Goal: Transaction & Acquisition: Purchase product/service

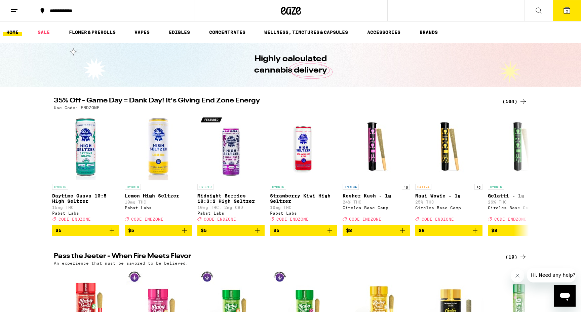
click at [512, 99] on div "(104)" at bounding box center [514, 101] width 25 height 8
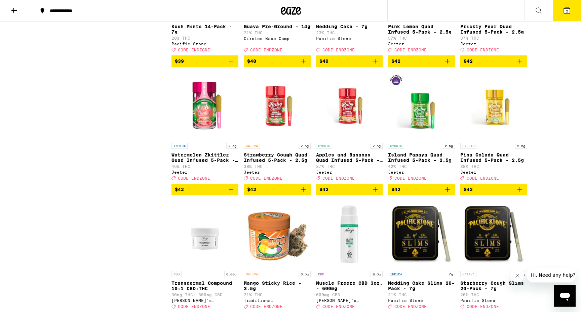
scroll to position [2347, 0]
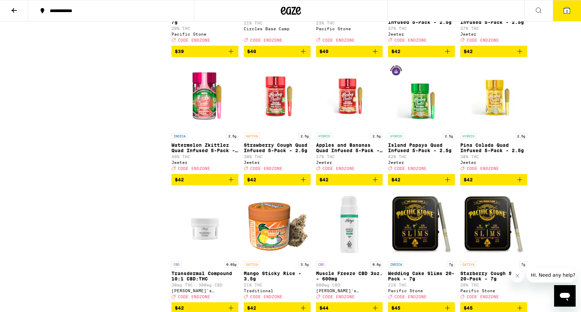
click at [447, 55] on icon "Add to bag" at bounding box center [447, 51] width 8 height 8
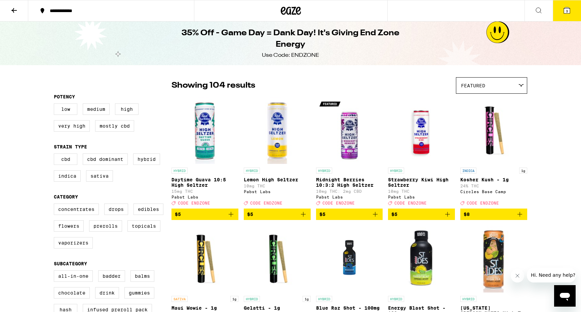
scroll to position [0, 0]
click at [128, 111] on label "High" at bounding box center [127, 109] width 24 height 11
click at [55, 105] on input "High" at bounding box center [55, 105] width 0 height 0
checkbox input "true"
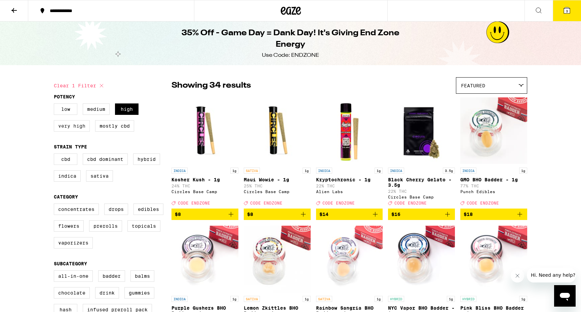
click at [69, 128] on label "Very High" at bounding box center [72, 125] width 36 height 11
click at [55, 105] on input "Very High" at bounding box center [55, 105] width 0 height 0
checkbox input "true"
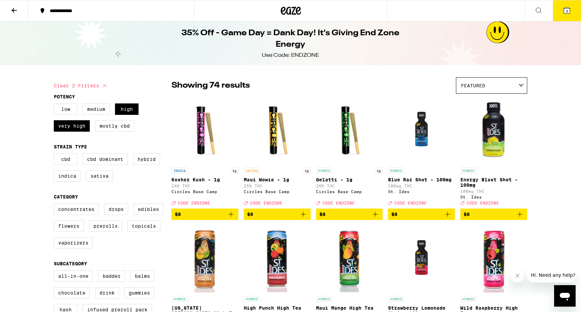
click at [15, 9] on icon at bounding box center [14, 10] width 8 height 8
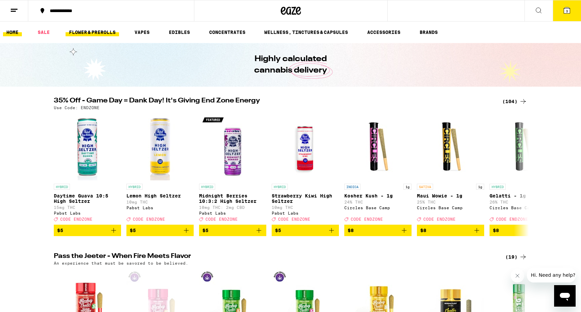
click at [94, 30] on link "FLOWER & PREROLLS" at bounding box center [92, 32] width 53 height 8
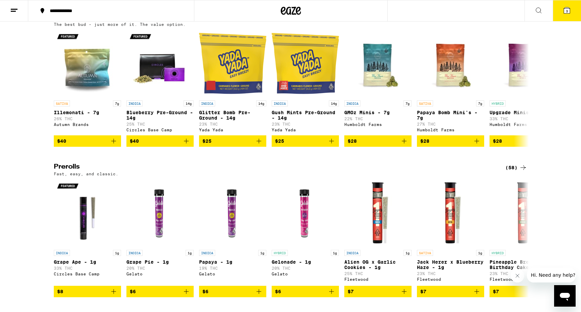
scroll to position [239, 0]
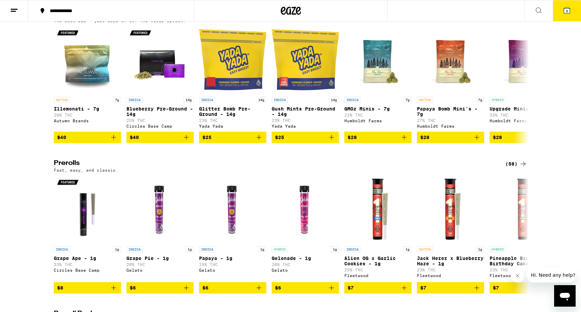
click at [517, 168] on div "Flower: 1g - 4g (77) The best bud - 1g and 4g flower. Roll it up or pack into y…" at bounding box center [290, 211] width 581 height 712
click at [517, 168] on div "(58)" at bounding box center [516, 164] width 22 height 8
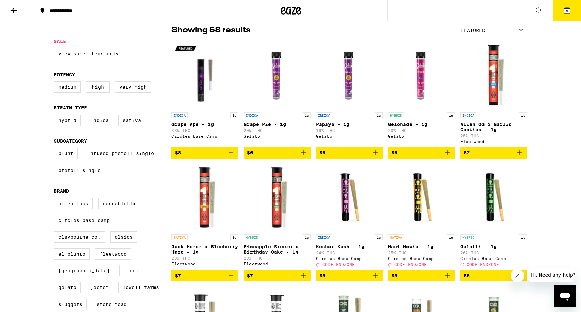
scroll to position [57, 0]
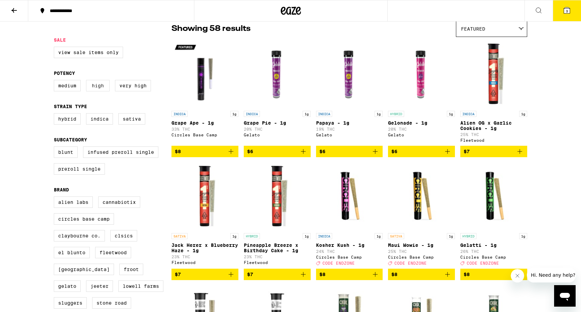
click at [102, 88] on label "High" at bounding box center [98, 85] width 24 height 11
click at [55, 81] on input "High" at bounding box center [55, 81] width 0 height 0
checkbox input "true"
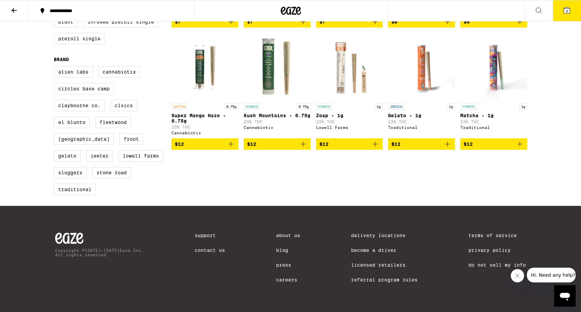
scroll to position [202, 0]
click at [448, 140] on icon "Add to bag" at bounding box center [447, 144] width 8 height 8
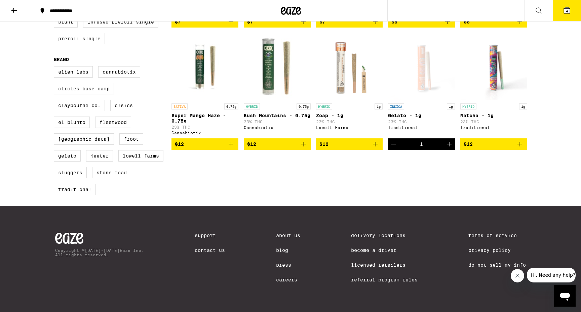
click at [570, 12] on icon at bounding box center [567, 10] width 8 height 8
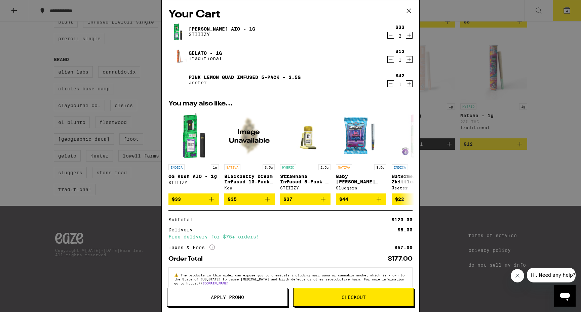
click at [391, 37] on icon "Decrement" at bounding box center [391, 35] width 6 height 8
click at [405, 11] on icon at bounding box center [409, 11] width 10 height 10
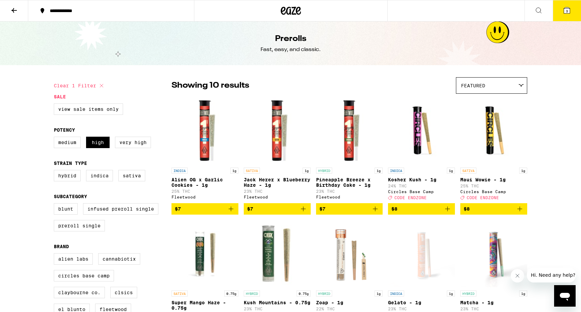
click at [291, 11] on icon at bounding box center [291, 11] width 20 height 12
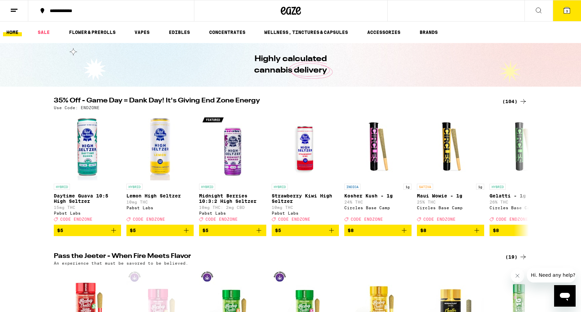
click at [570, 10] on icon at bounding box center [567, 10] width 8 height 8
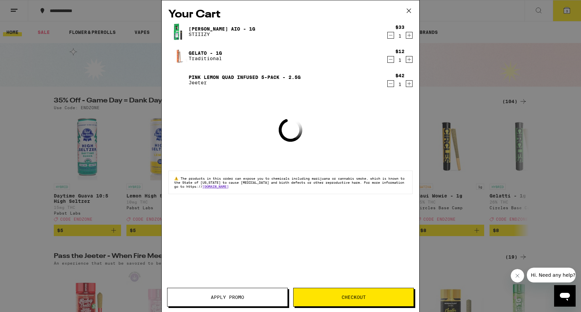
click at [244, 300] on button "Apply Promo" at bounding box center [227, 297] width 121 height 19
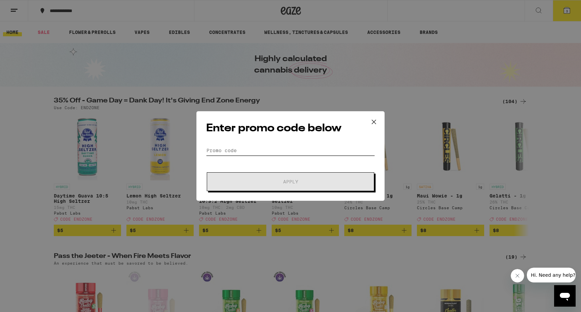
click at [284, 150] on input "Promo Code" at bounding box center [290, 151] width 169 height 10
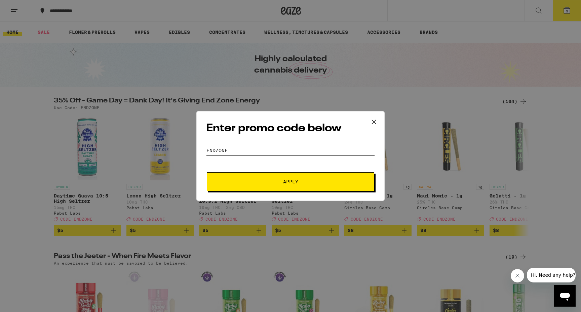
type input "ENDZONE"
click at [292, 184] on span "Apply" at bounding box center [290, 181] width 15 height 5
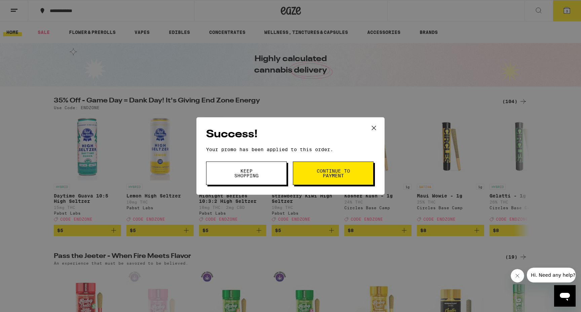
click at [311, 177] on button "Continue to payment" at bounding box center [333, 174] width 81 height 24
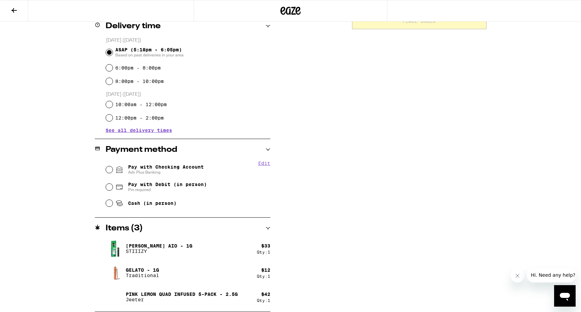
scroll to position [172, 0]
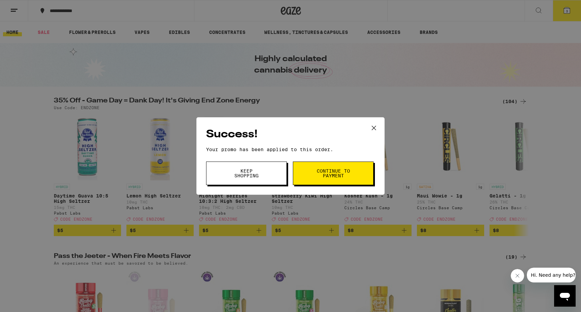
click at [376, 128] on icon at bounding box center [374, 128] width 10 height 10
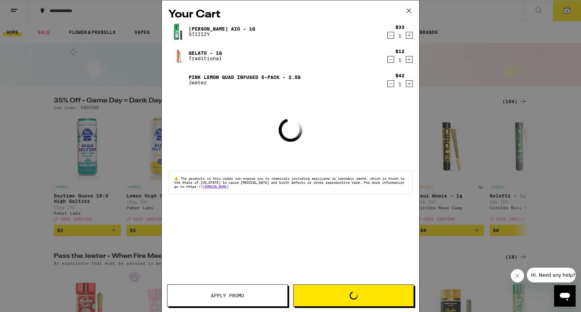
click at [571, 12] on div "Your Cart [PERSON_NAME] AIO - 1g STIIIZY $33 1 Gelato - 1g Traditional $12 1 Pi…" at bounding box center [290, 156] width 581 height 312
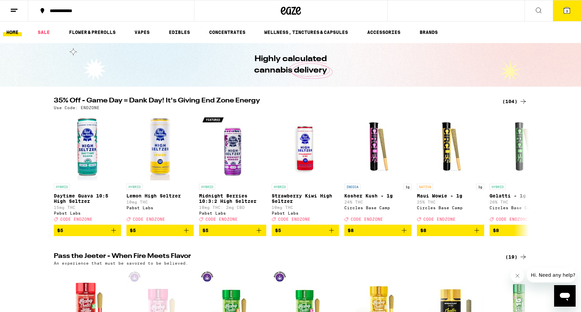
click at [572, 9] on button "3" at bounding box center [567, 10] width 28 height 21
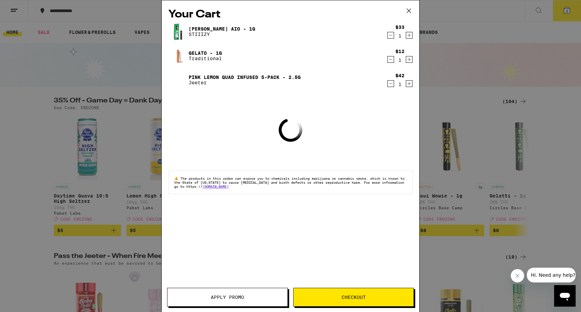
click at [391, 35] on icon "Decrement" at bounding box center [391, 35] width 6 height 8
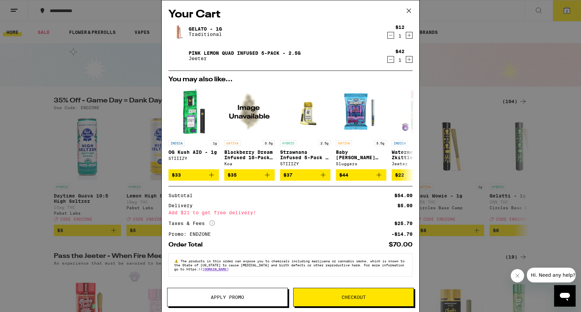
click at [212, 293] on button "Apply Promo" at bounding box center [227, 297] width 121 height 19
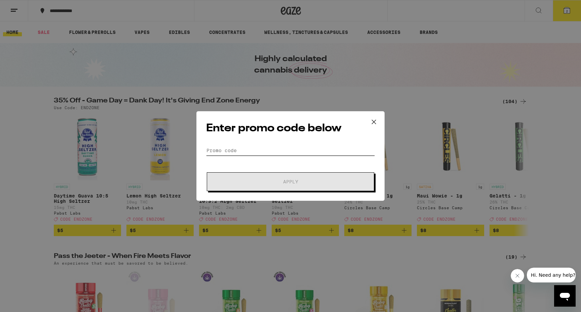
click at [257, 150] on input "Promo Code" at bounding box center [290, 151] width 169 height 10
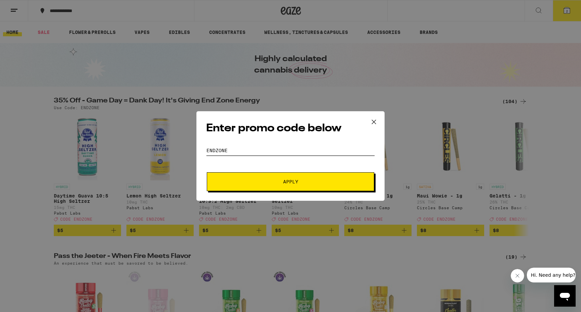
type input "ENDZONE"
click at [283, 184] on span "Apply" at bounding box center [290, 181] width 15 height 5
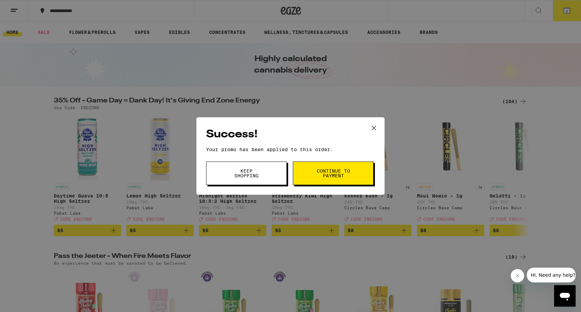
click at [332, 180] on button "Continue to payment" at bounding box center [333, 174] width 81 height 24
